Goal: Navigation & Orientation: Find specific page/section

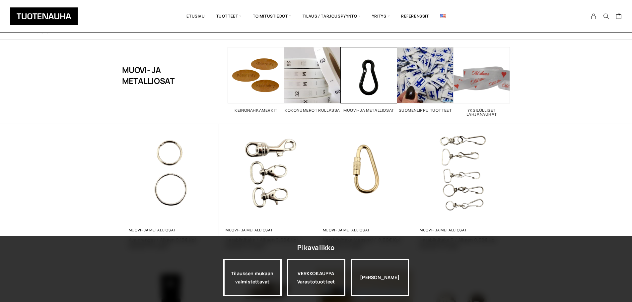
scroll to position [33, 0]
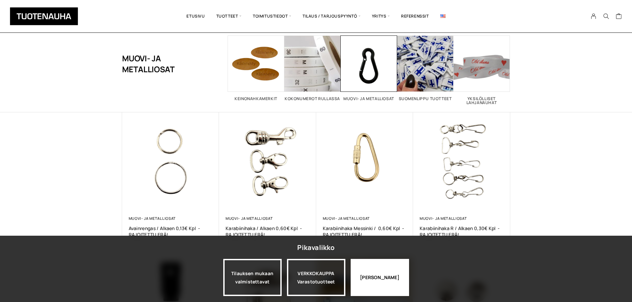
click at [386, 277] on div "Jatka katselua" at bounding box center [380, 277] width 58 height 37
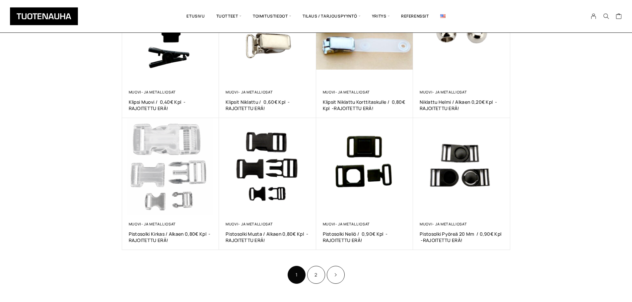
scroll to position [299, 0]
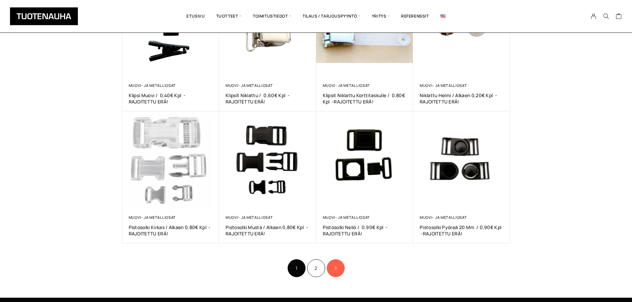
click at [337, 272] on link "Product Pagination" at bounding box center [336, 269] width 18 height 18
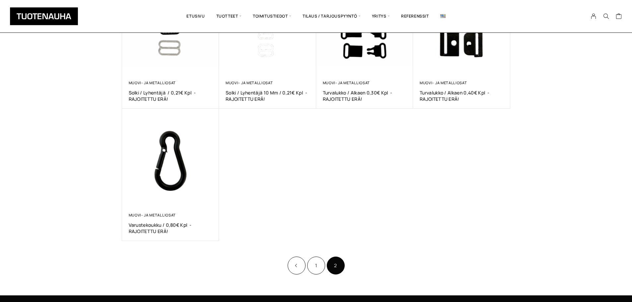
scroll to position [199, 0]
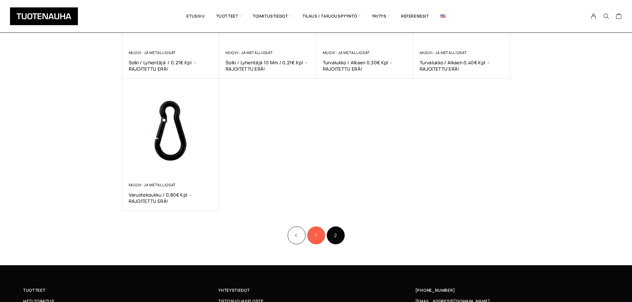
click at [318, 238] on link "1" at bounding box center [316, 236] width 18 height 18
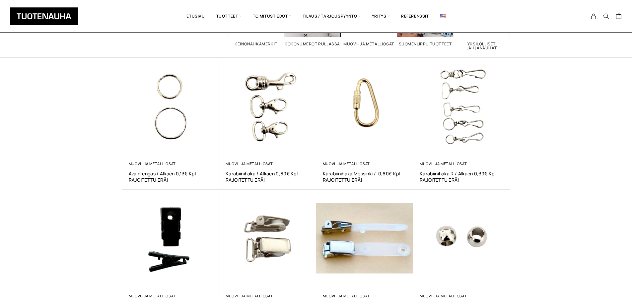
scroll to position [100, 0]
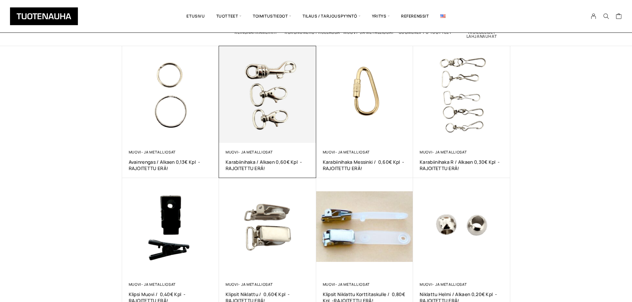
click at [273, 107] on img at bounding box center [267, 94] width 97 height 97
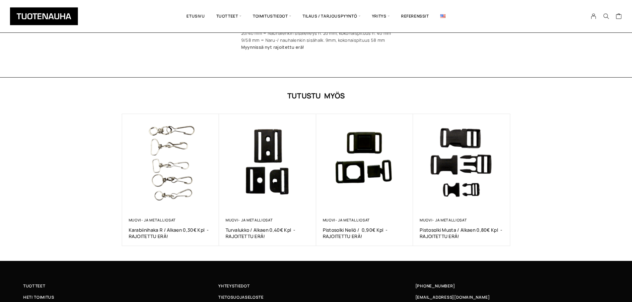
scroll to position [199, 0]
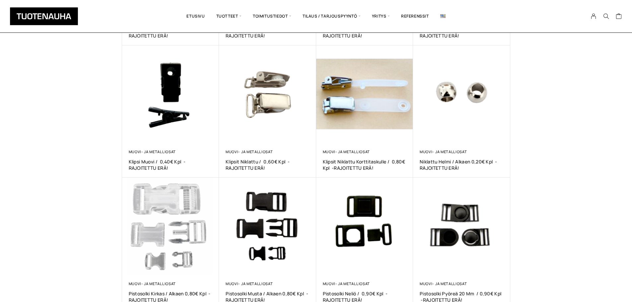
scroll to position [365, 0]
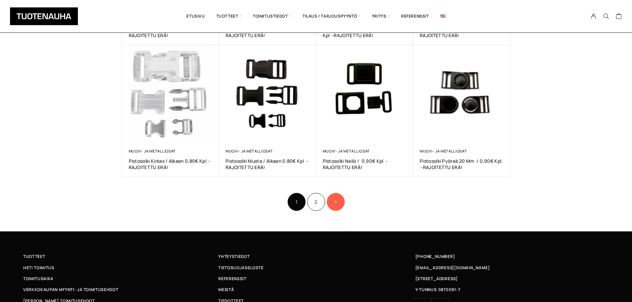
click at [331, 204] on link "Product Pagination" at bounding box center [336, 202] width 18 height 18
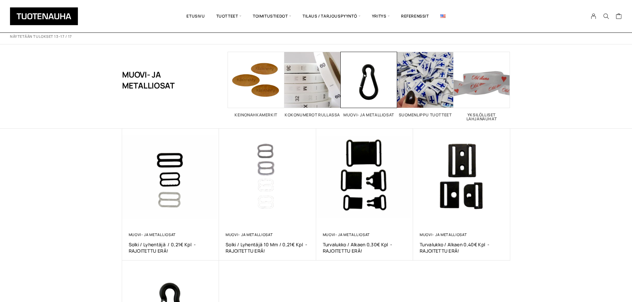
scroll to position [33, 0]
